Goal: Navigation & Orientation: Find specific page/section

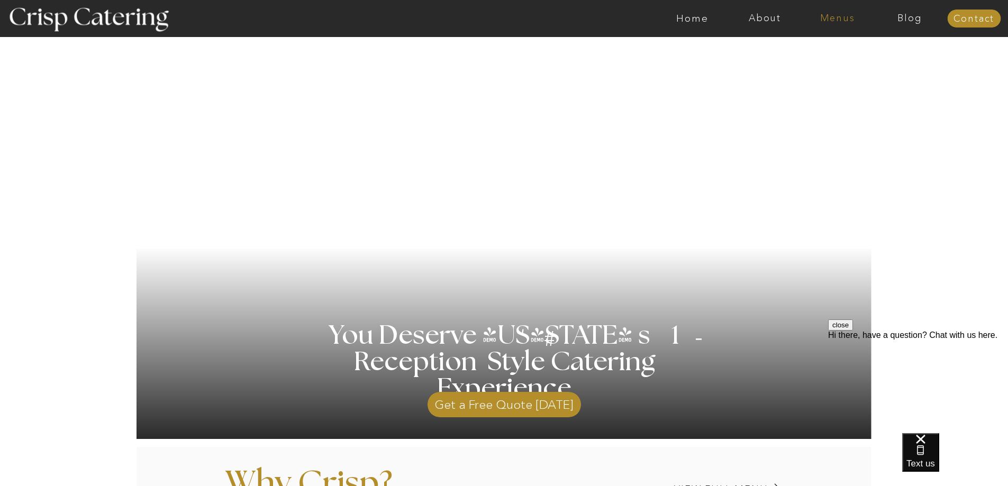
click at [838, 19] on nav "Menus" at bounding box center [837, 18] width 72 height 11
click at [826, 62] on nav "Winter (Sep-Feb)" at bounding box center [836, 62] width 87 height 10
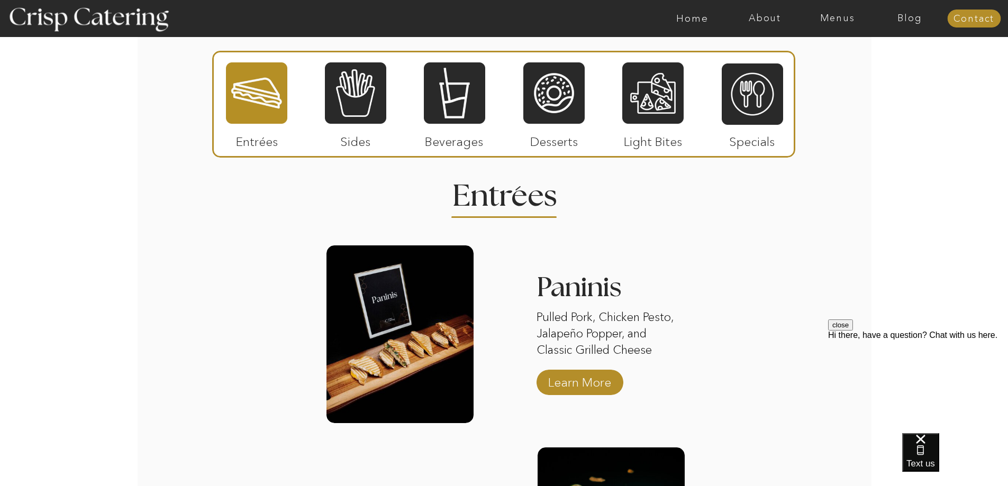
scroll to position [1216, 0]
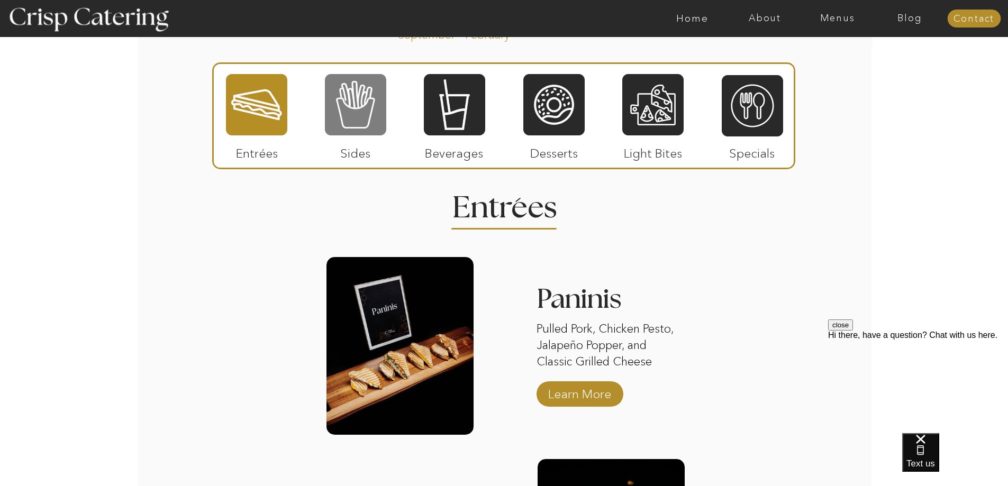
click at [333, 104] on div at bounding box center [355, 104] width 61 height 63
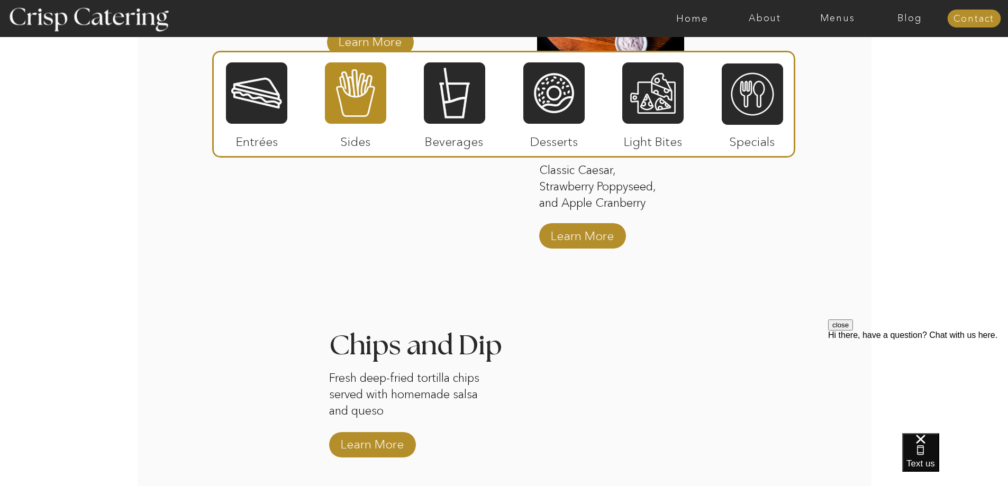
scroll to position [1587, 0]
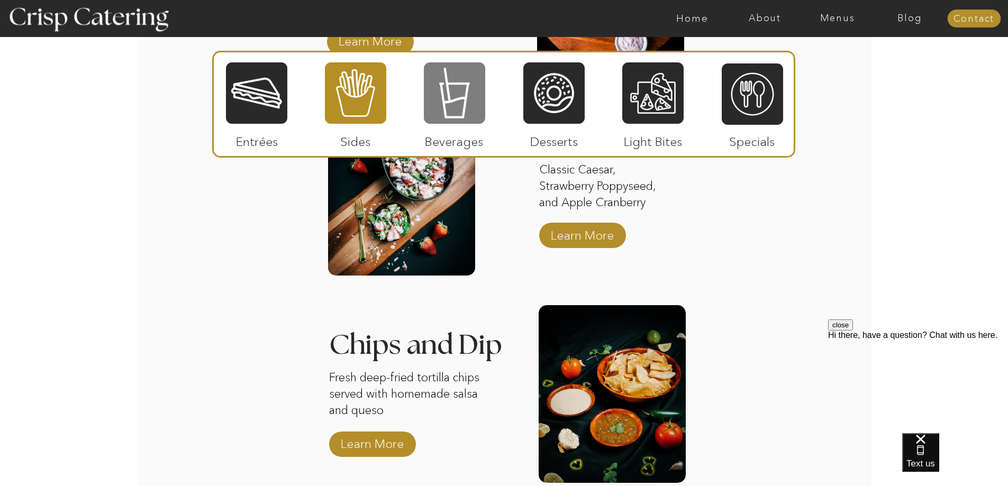
click at [453, 110] on div at bounding box center [454, 92] width 61 height 63
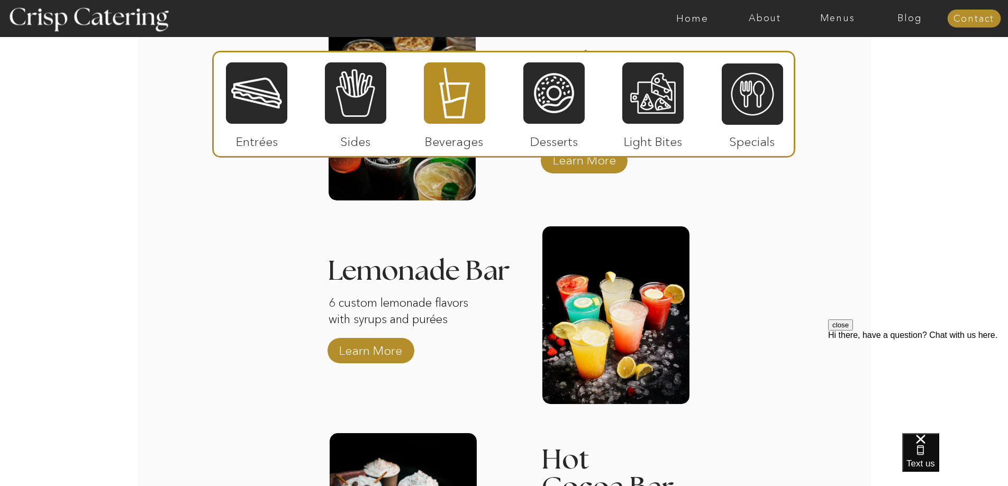
scroll to position [1481, 0]
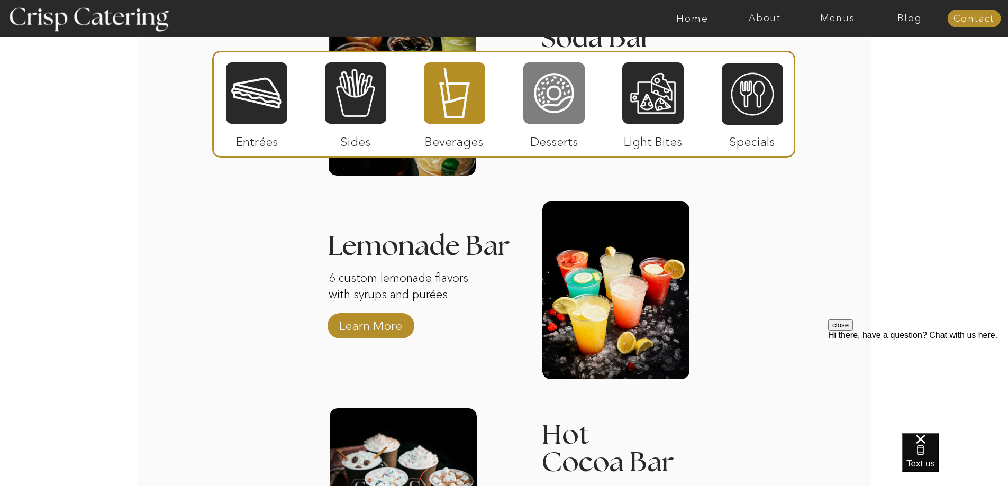
click at [563, 86] on div at bounding box center [553, 92] width 61 height 63
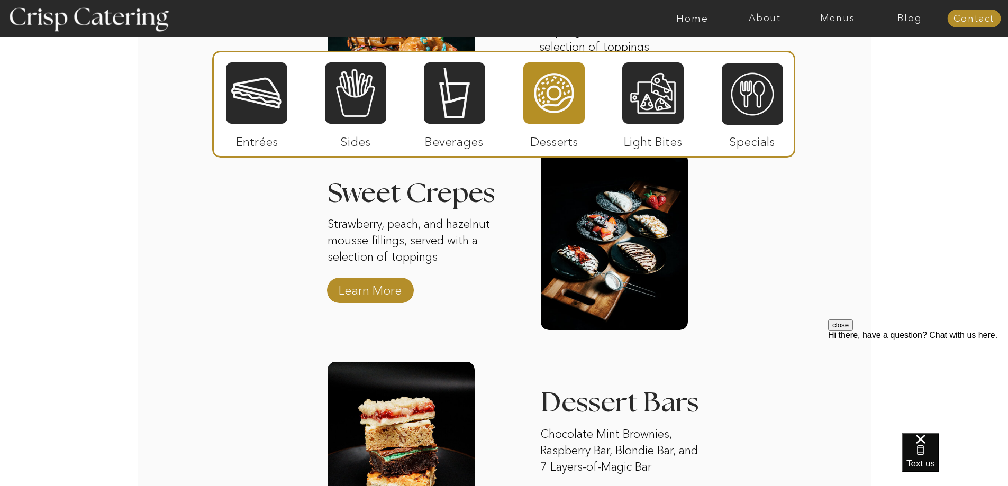
scroll to position [1534, 0]
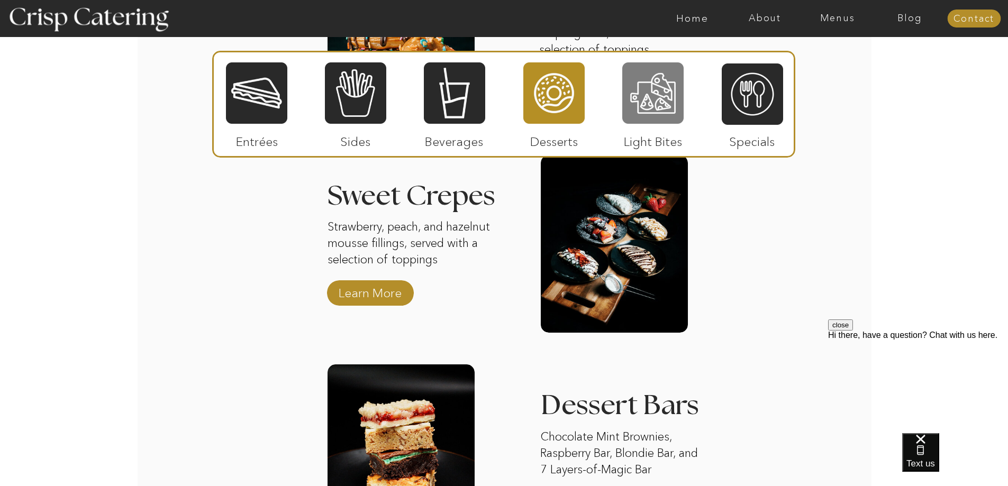
click at [670, 76] on div at bounding box center [652, 92] width 61 height 63
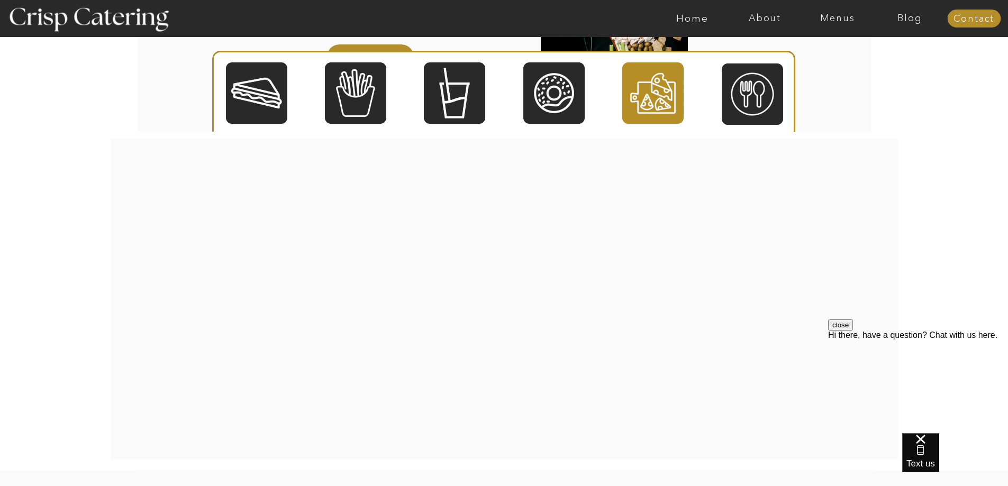
scroll to position [1587, 0]
click at [746, 104] on div at bounding box center [751, 93] width 61 height 63
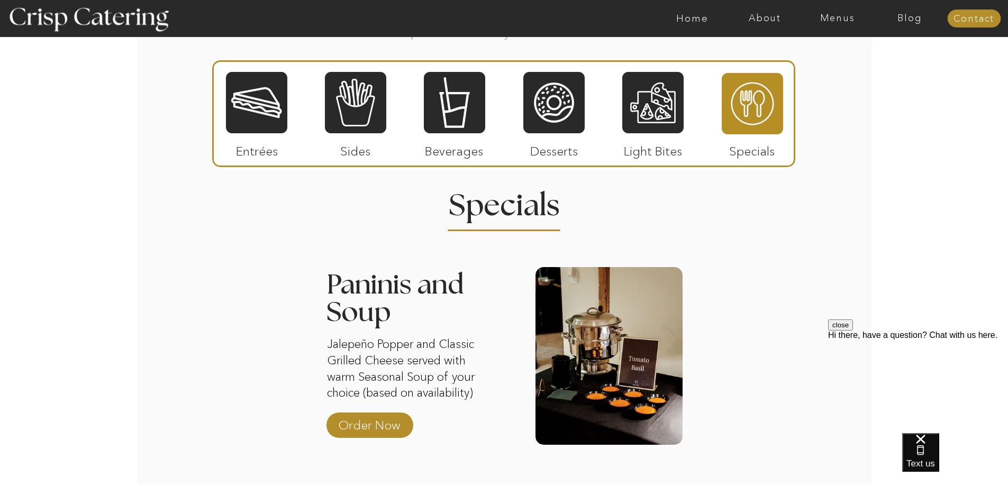
scroll to position [1216, 0]
